Goal: Information Seeking & Learning: Learn about a topic

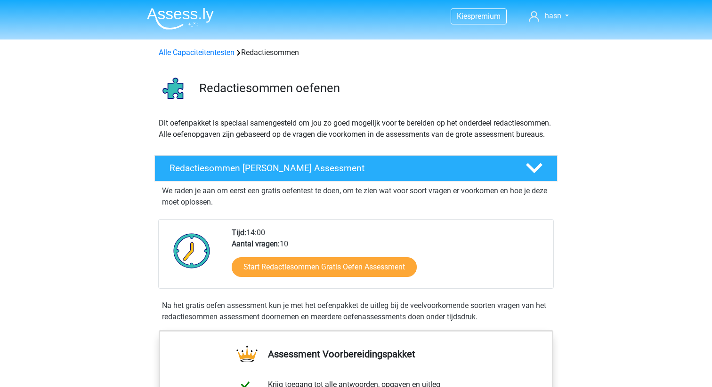
click at [188, 18] on img at bounding box center [180, 19] width 67 height 22
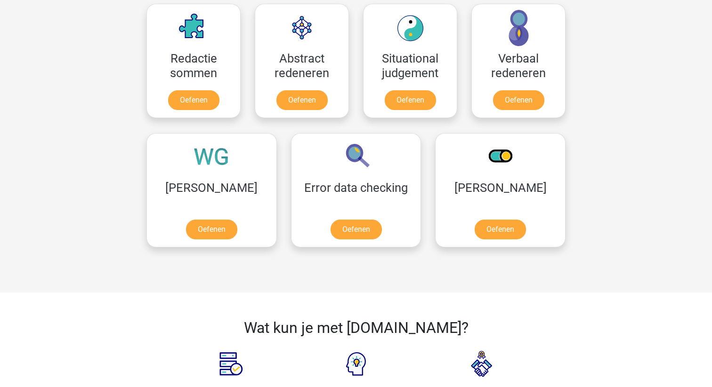
scroll to position [697, 0]
click at [329, 237] on link "Oefenen" at bounding box center [356, 231] width 54 height 21
